Goal: Communication & Community: Answer question/provide support

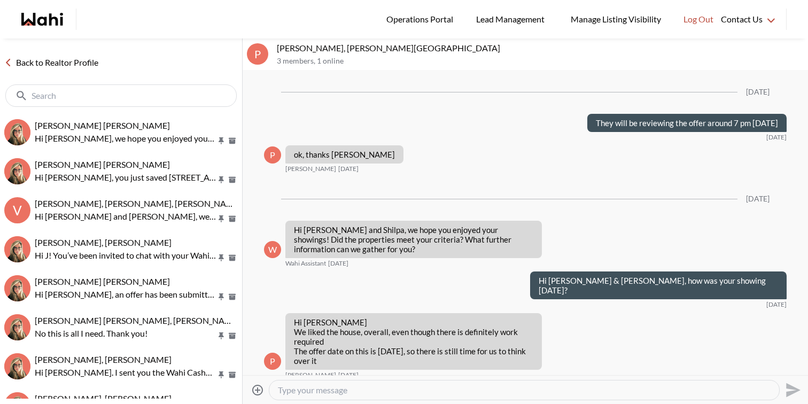
scroll to position [1245, 0]
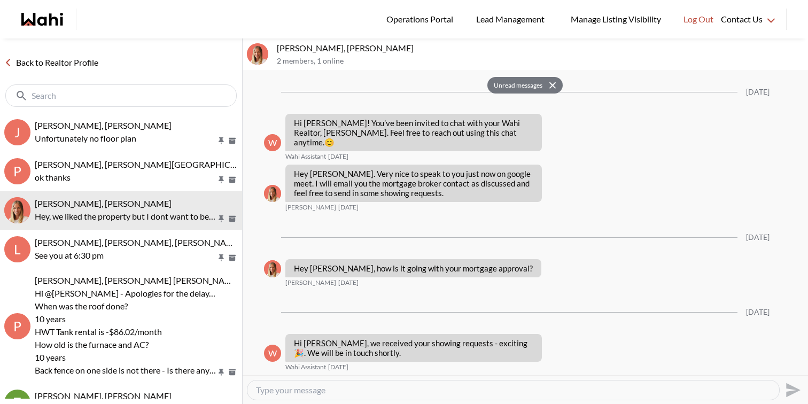
scroll to position [1377, 0]
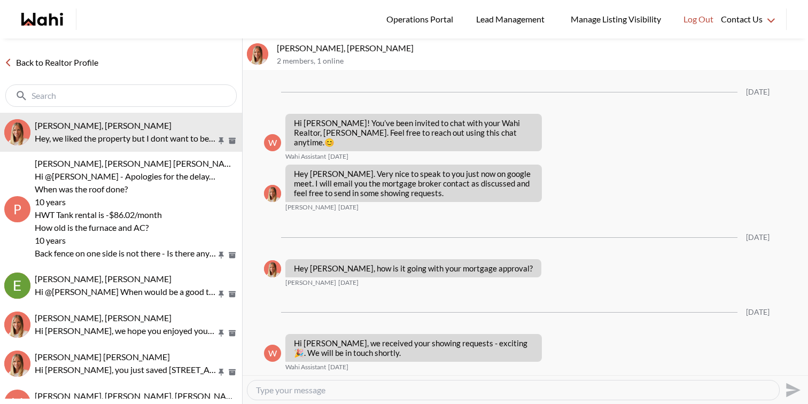
scroll to position [1377, 0]
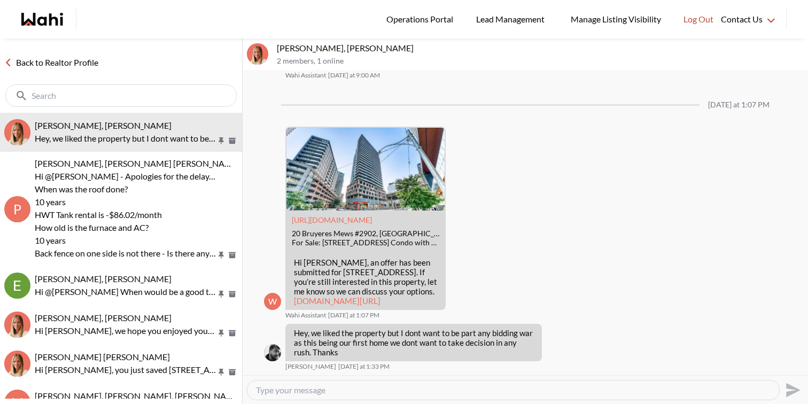
click at [323, 386] on textarea "Type your message" at bounding box center [513, 390] width 515 height 11
click at [381, 385] on textarea "Thanks for the update." at bounding box center [513, 390] width 515 height 11
type textarea "Thanks for the update. Let us know if you require any other information. Thanks"
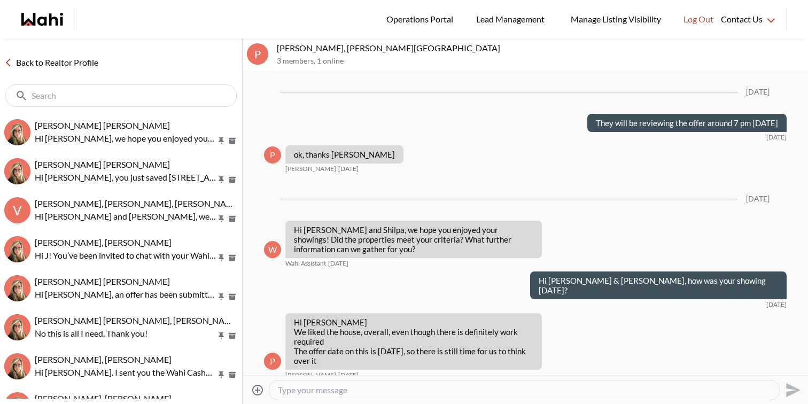
scroll to position [1245, 0]
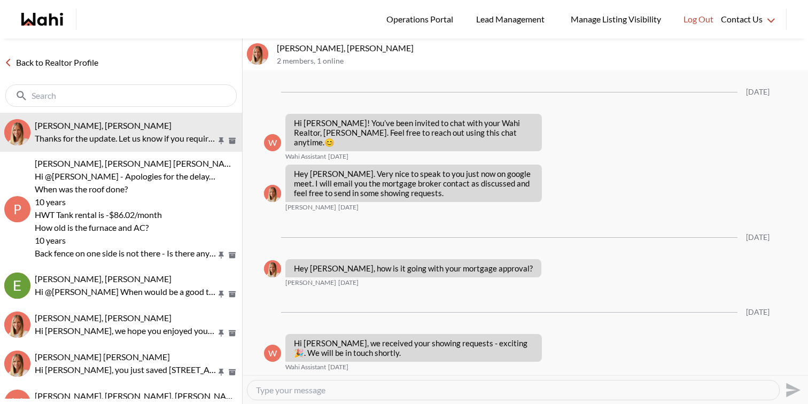
scroll to position [1418, 0]
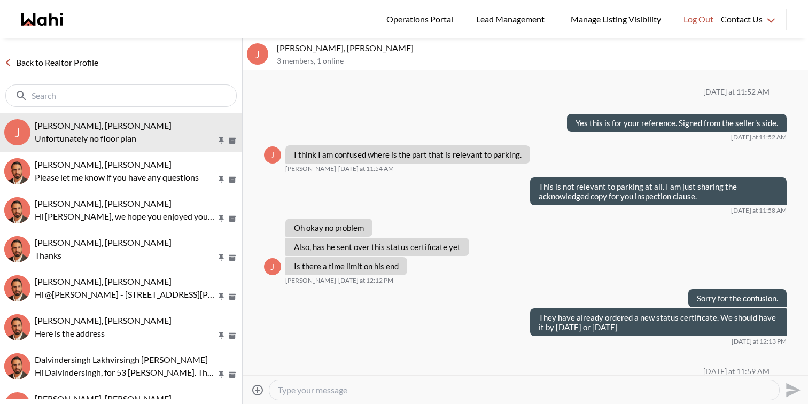
scroll to position [985, 0]
